Goal: Information Seeking & Learning: Learn about a topic

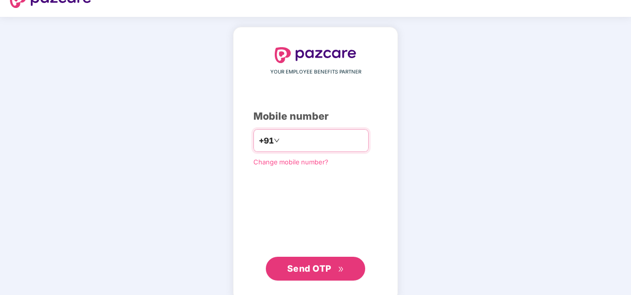
scroll to position [34, 0]
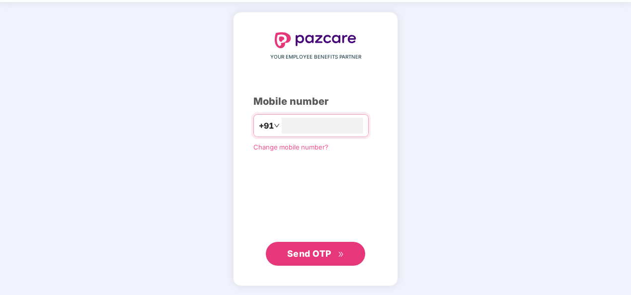
type input "**********"
click at [313, 255] on span "Send OTP" at bounding box center [309, 254] width 44 height 10
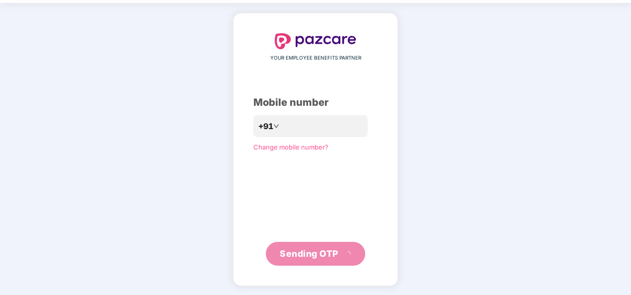
scroll to position [29, 0]
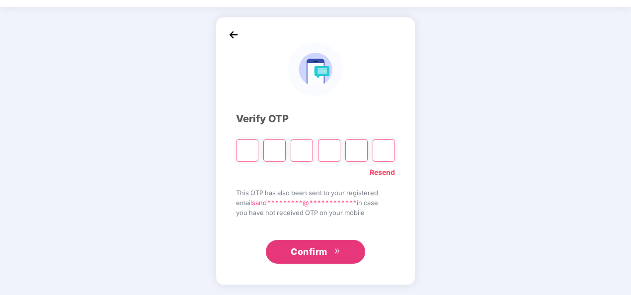
type input "*"
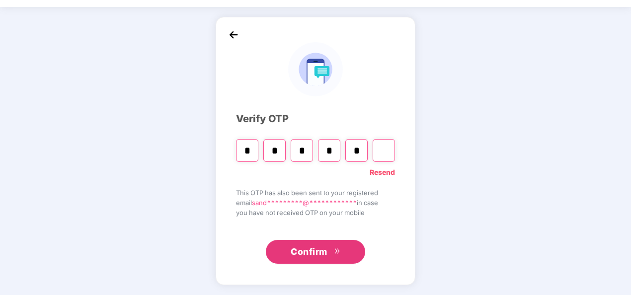
type input "*"
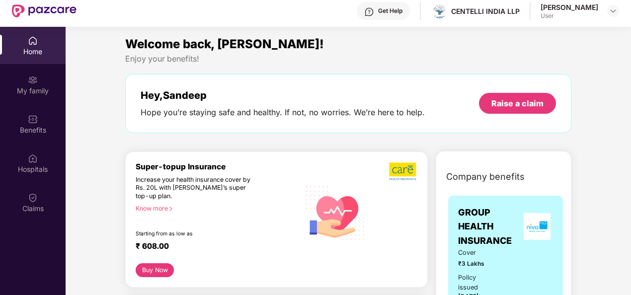
click at [156, 207] on div "Know more" at bounding box center [215, 208] width 159 height 7
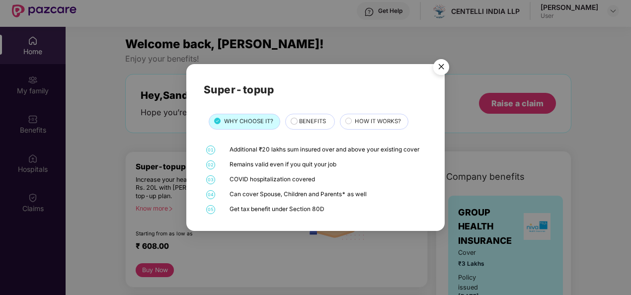
click at [314, 123] on span "BENEFITS" at bounding box center [312, 121] width 27 height 9
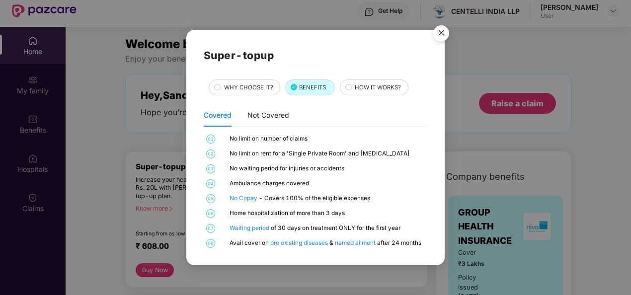
click at [249, 87] on span "WHY CHOOSE IT?" at bounding box center [248, 88] width 49 height 9
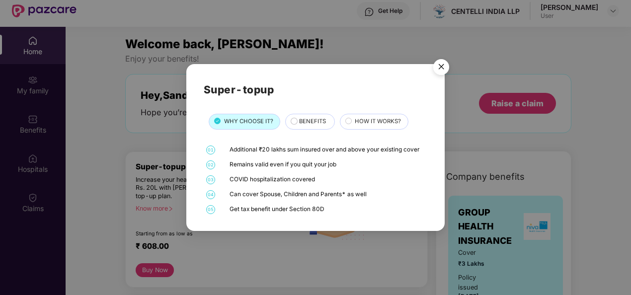
click at [315, 119] on span "BENEFITS" at bounding box center [312, 121] width 27 height 9
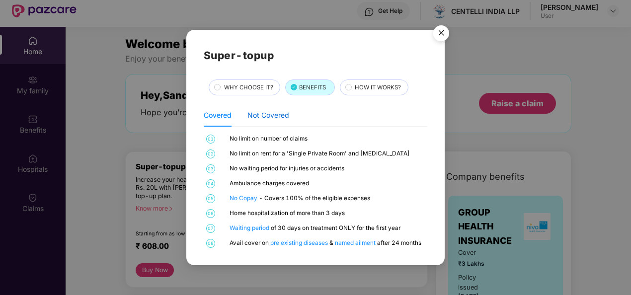
click at [276, 117] on div "Not Covered" at bounding box center [269, 115] width 42 height 11
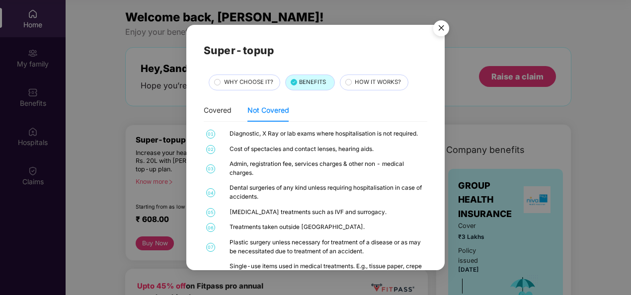
click at [376, 84] on span "HOW IT WORKS?" at bounding box center [378, 82] width 46 height 9
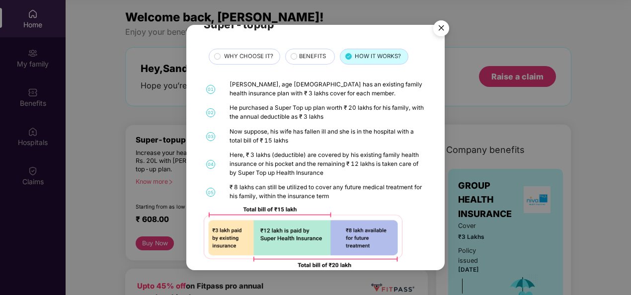
scroll to position [40, 0]
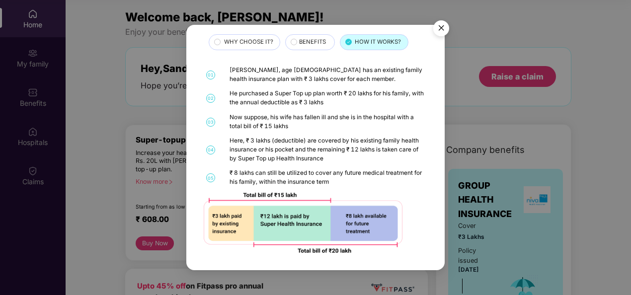
click at [440, 29] on img "Close" at bounding box center [442, 30] width 28 height 28
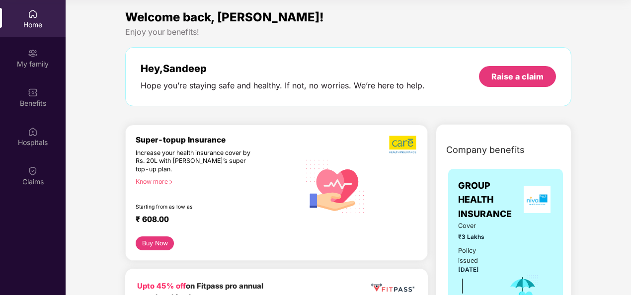
scroll to position [50, 0]
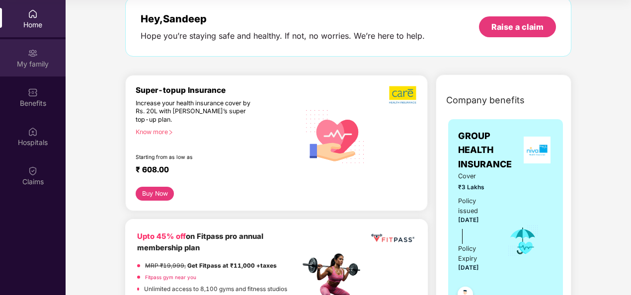
click at [27, 56] on div "My family" at bounding box center [33, 57] width 66 height 37
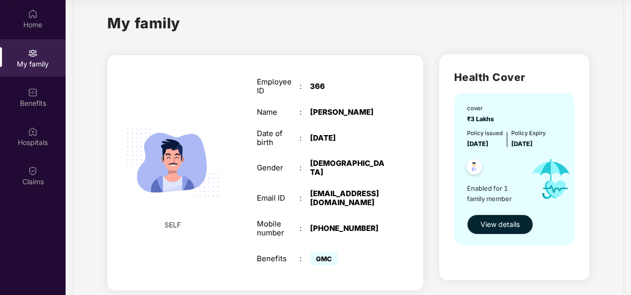
scroll to position [43, 0]
